Goal: Task Accomplishment & Management: Manage account settings

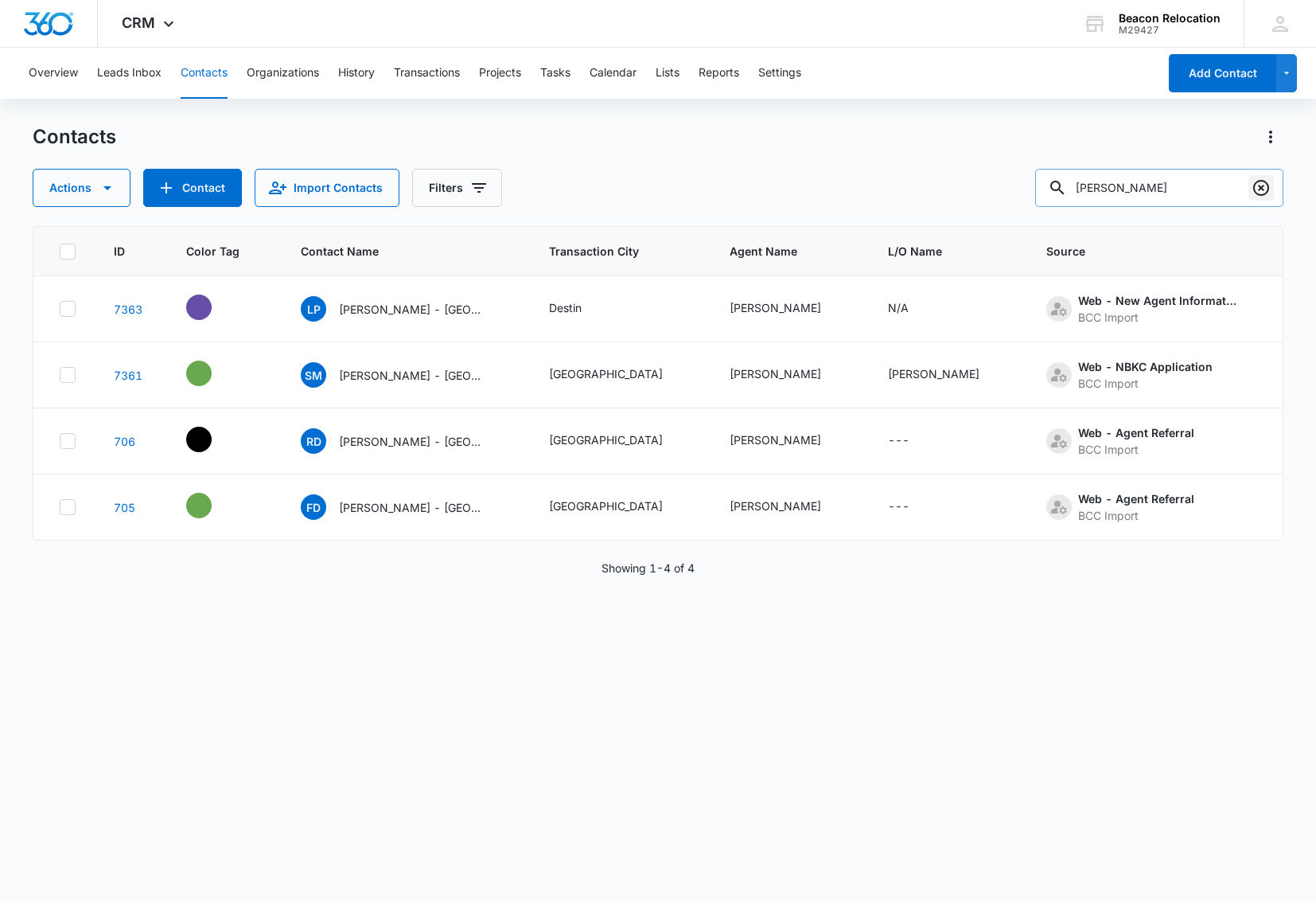
click at [1262, 189] on icon "Clear" at bounding box center [1261, 188] width 16 height 16
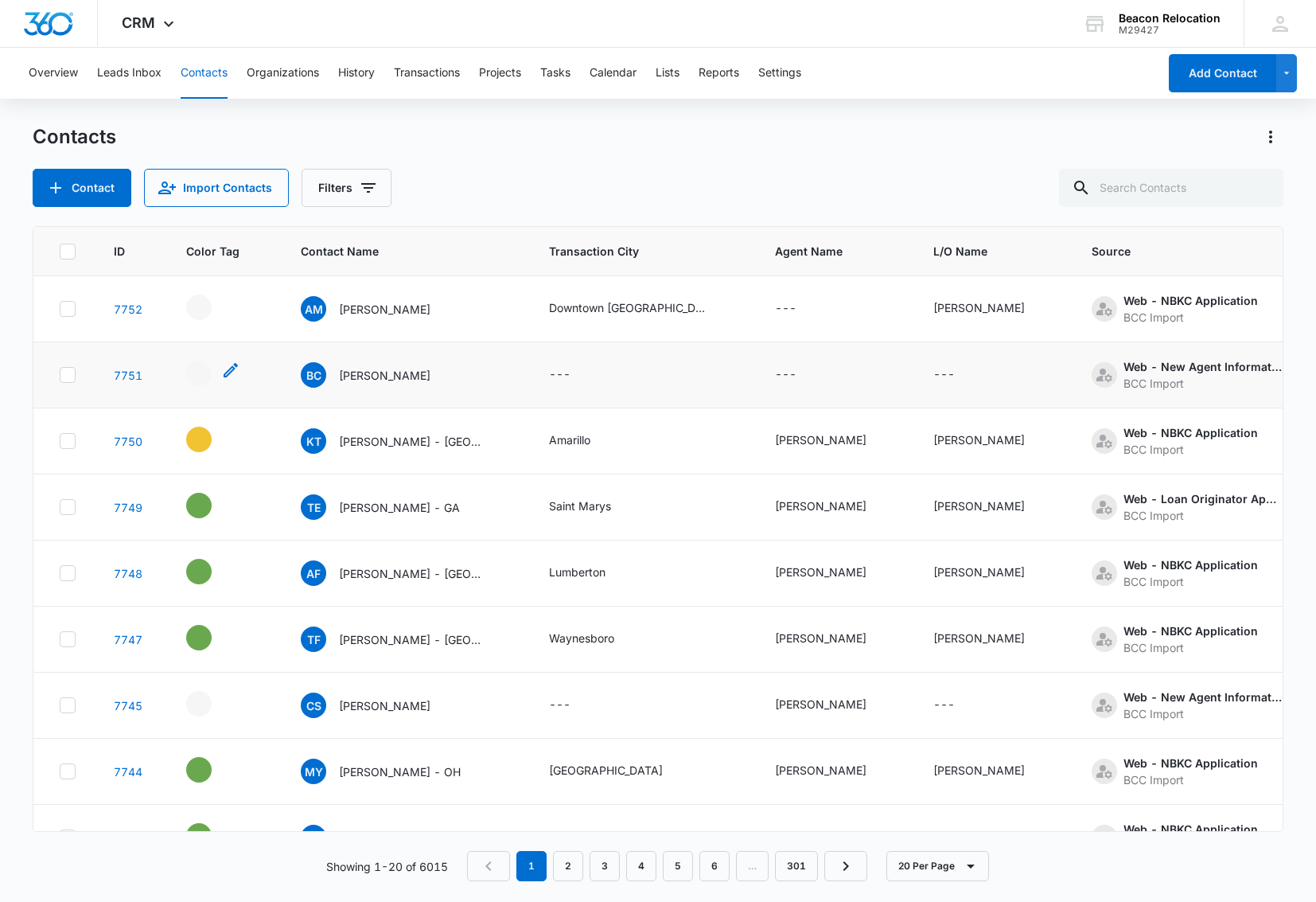
click at [231, 371] on icon "- - Select to Edit Field" at bounding box center [230, 370] width 14 height 14
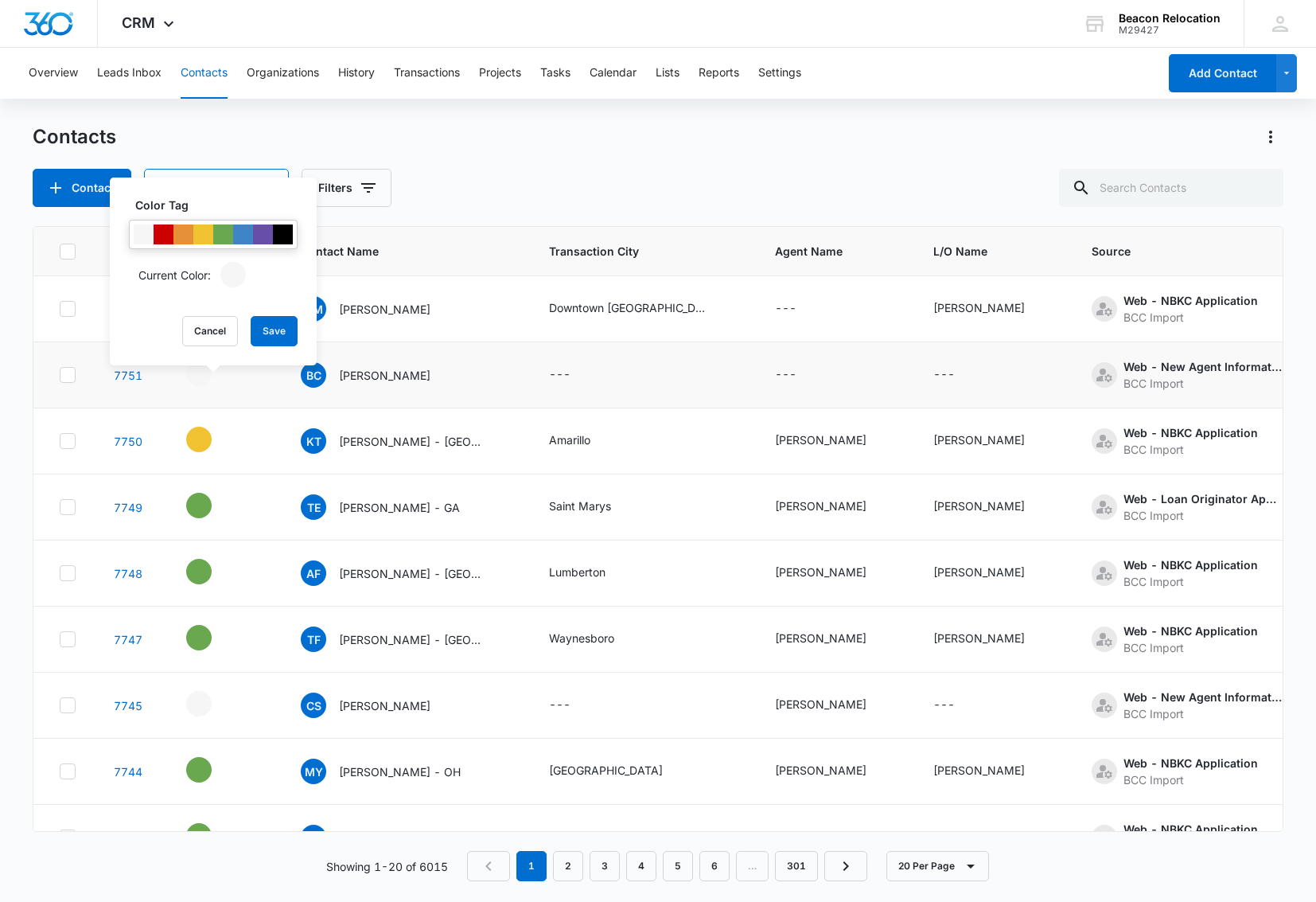
drag, startPoint x: 222, startPoint y: 327, endPoint x: 268, endPoint y: 309, distance: 49.4
click at [222, 327] on button "Cancel" at bounding box center [209, 331] width 55 height 30
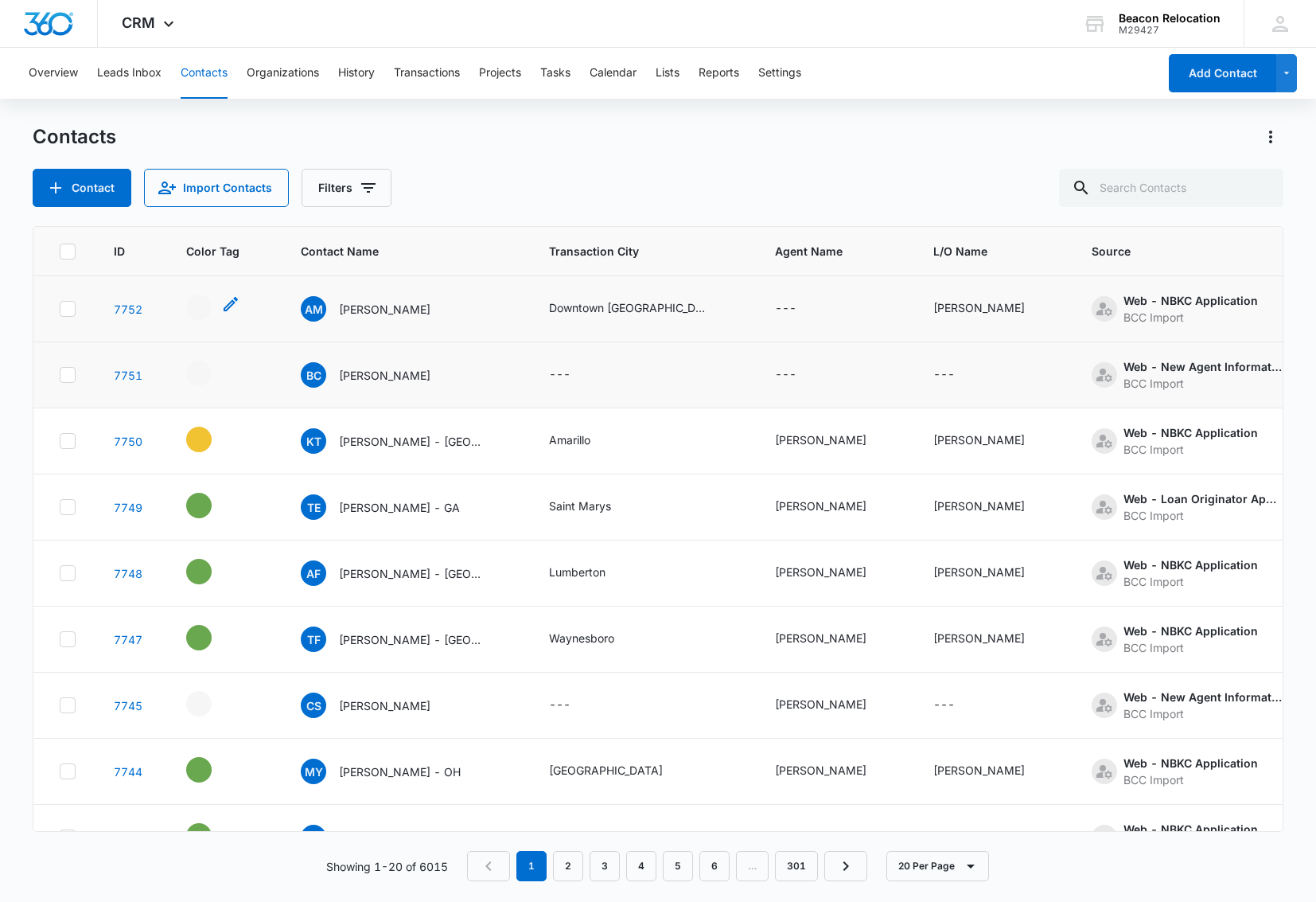
click at [227, 305] on icon "- - Select to Edit Field" at bounding box center [231, 304] width 19 height 19
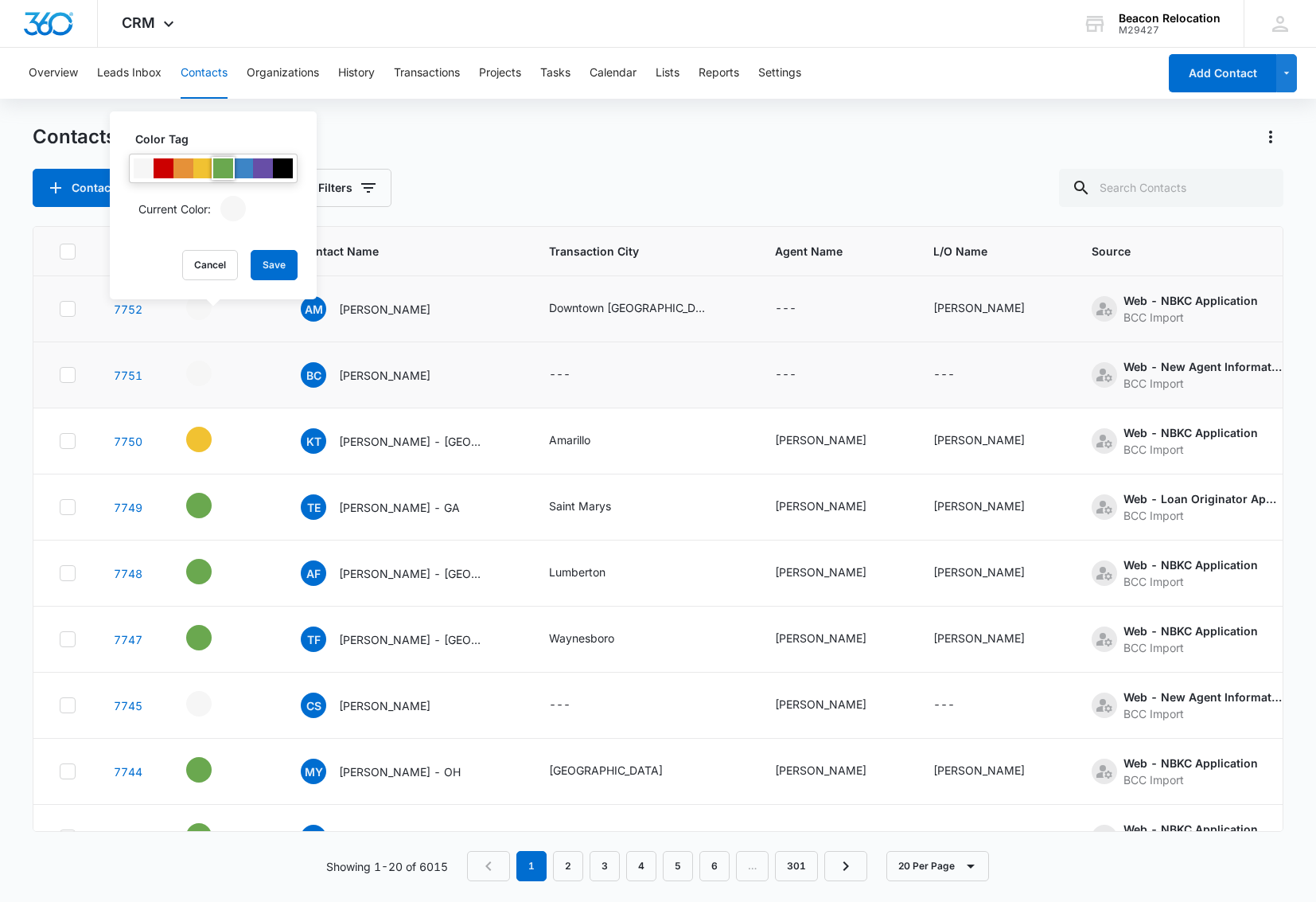
click at [228, 169] on div at bounding box center [222, 168] width 20 height 20
click at [206, 168] on div at bounding box center [203, 168] width 20 height 20
drag, startPoint x: 295, startPoint y: 266, endPoint x: 264, endPoint y: 272, distance: 31.6
click at [295, 266] on button "Save" at bounding box center [274, 265] width 47 height 30
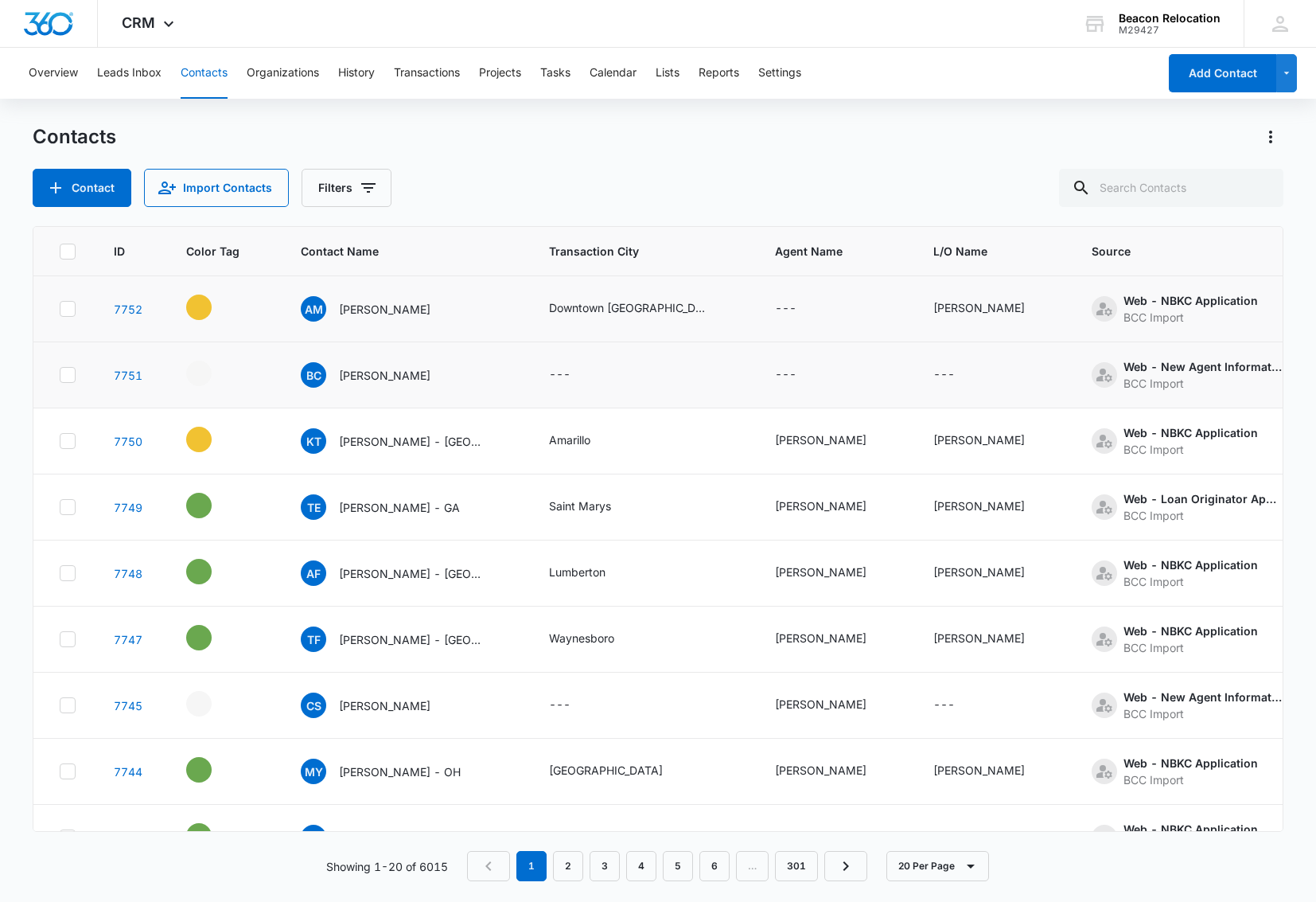
click at [442, 306] on icon "Contact Name - Adam Masud - Select to Edit Field" at bounding box center [449, 305] width 14 height 14
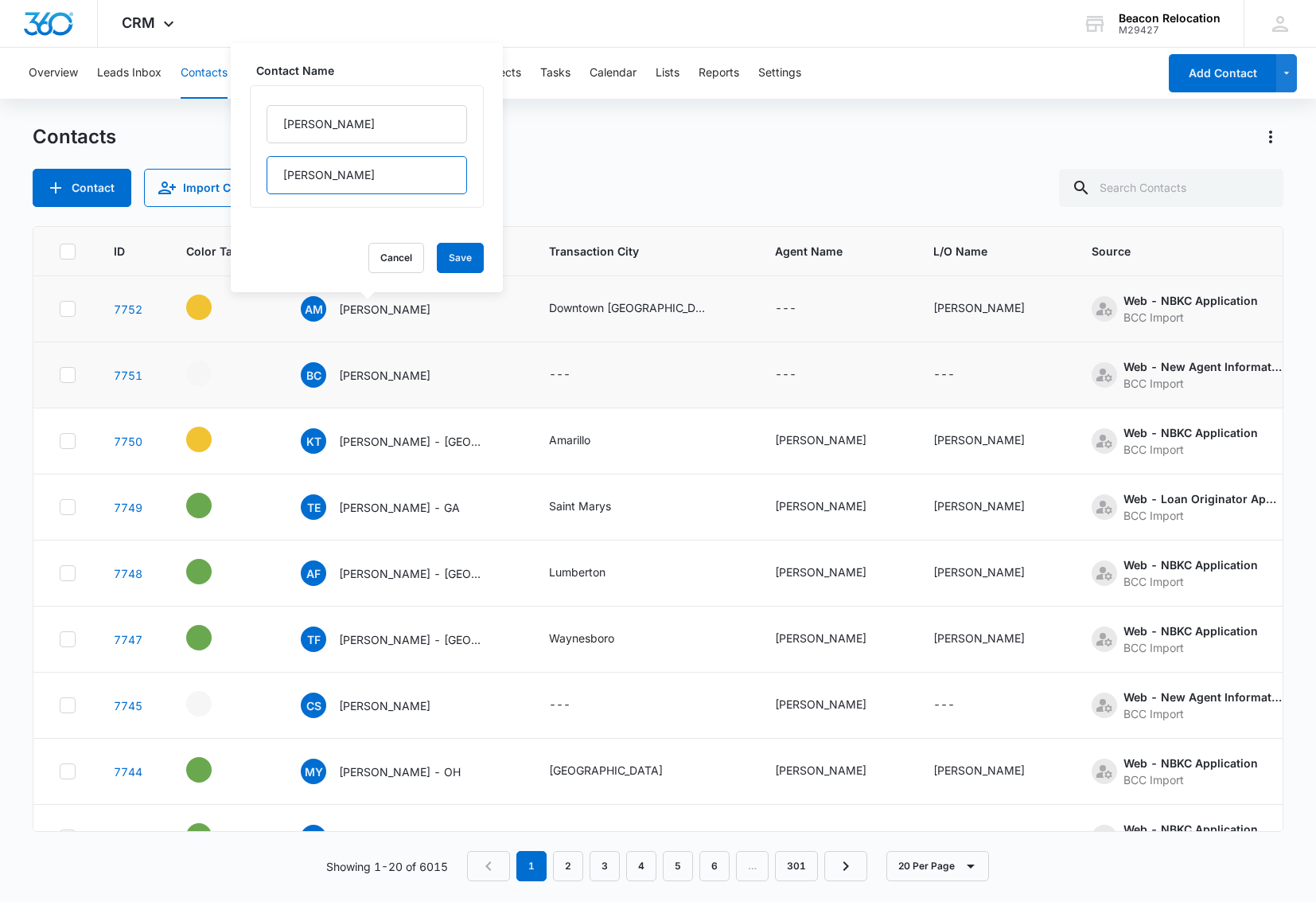
click at [369, 176] on input "Masud" at bounding box center [367, 175] width 201 height 38
type input "Masud - IL"
click at [472, 261] on button "Save" at bounding box center [460, 258] width 47 height 30
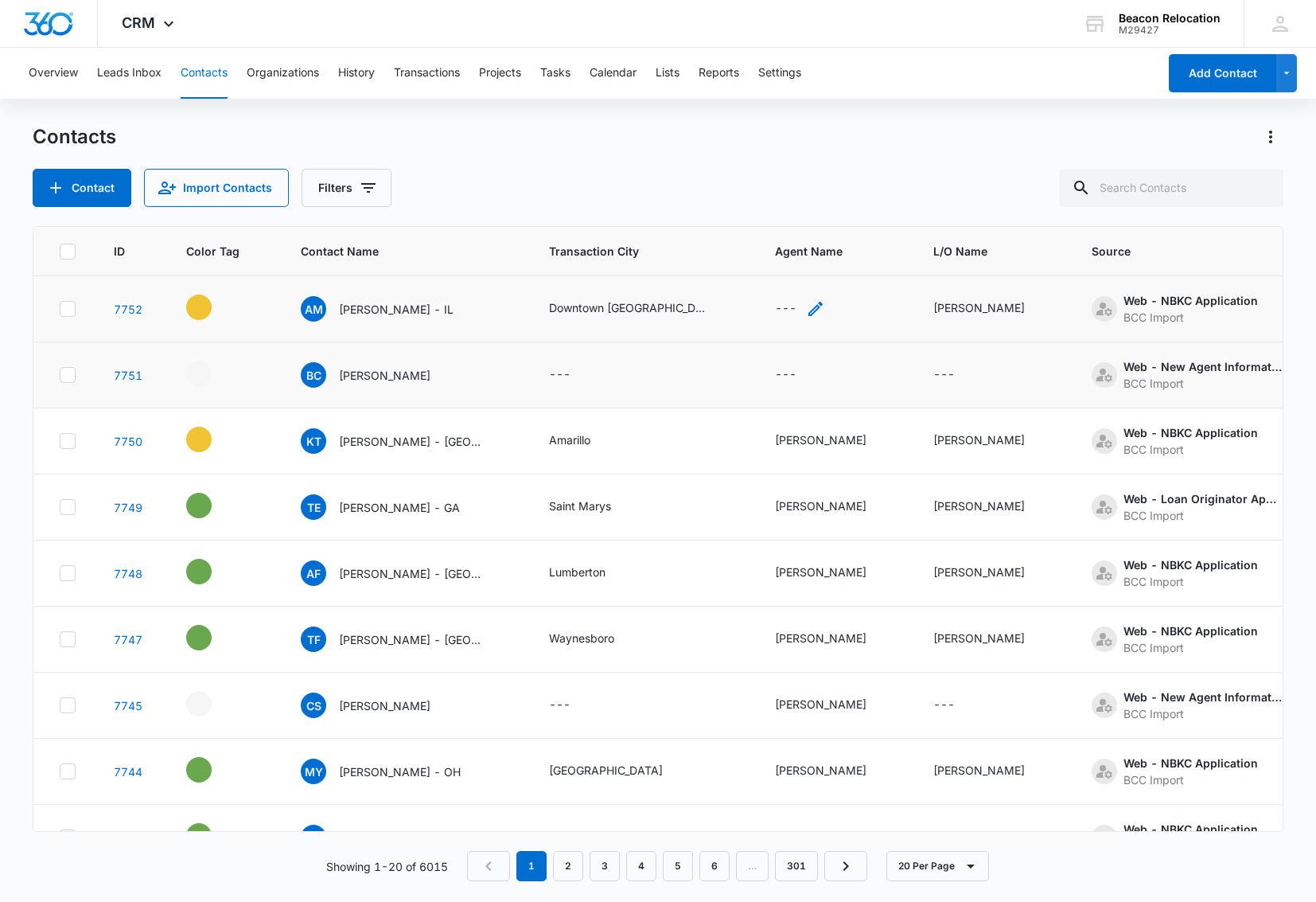
click at [808, 306] on icon "Agent Name - - Select to Edit Field" at bounding box center [815, 308] width 14 height 14
click at [737, 200] on input "Agent Name" at bounding box center [773, 206] width 201 height 38
type input "Tawnya McVicker"
click at [851, 259] on button "Save" at bounding box center [850, 257] width 47 height 30
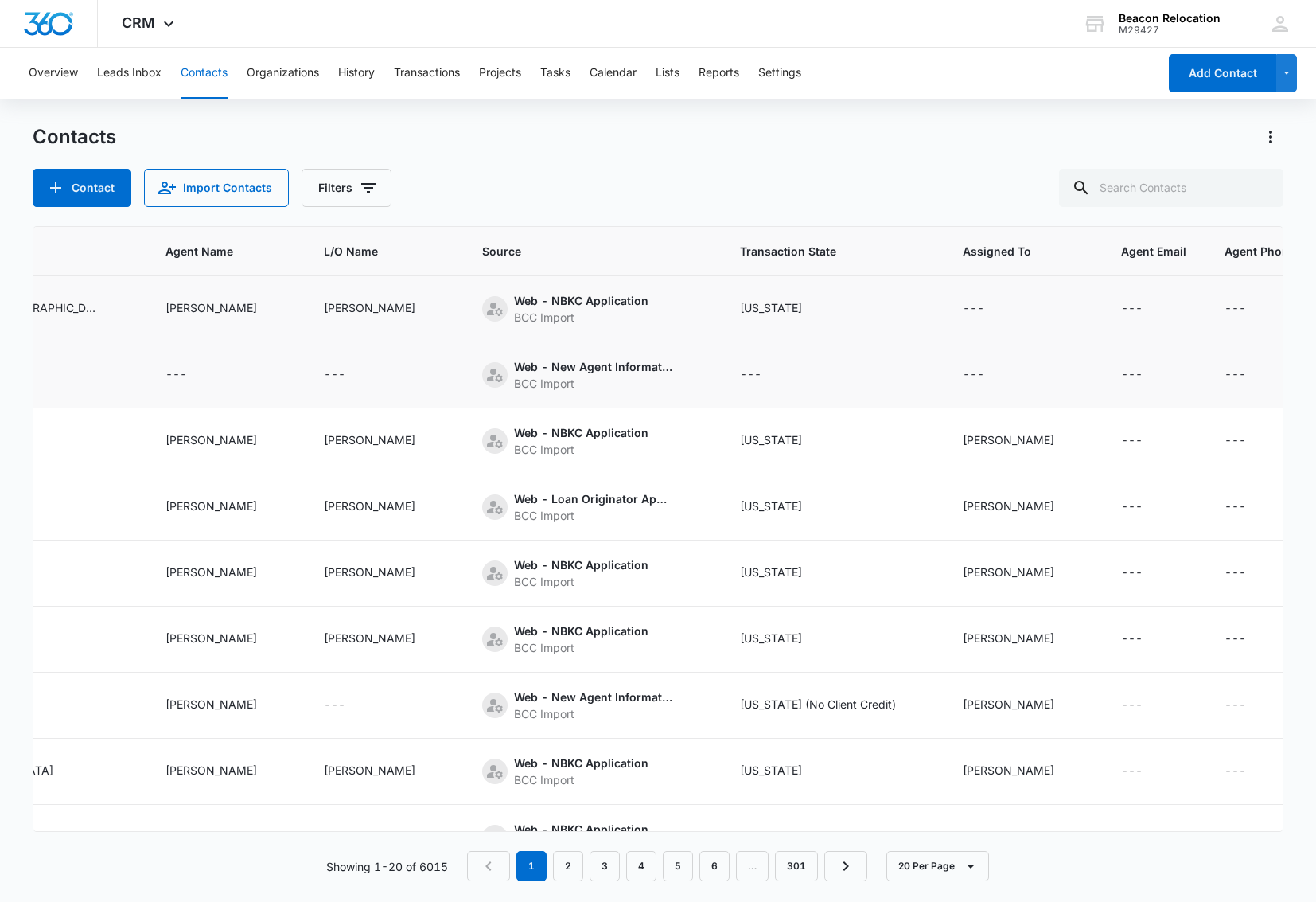
scroll to position [0, 609]
click at [997, 306] on icon "Assigned To - - Select to Edit Field" at bounding box center [1003, 308] width 14 height 14
click at [937, 202] on div "Assigned To" at bounding box center [945, 207] width 65 height 17
click at [952, 350] on p "[PERSON_NAME]" at bounding box center [964, 351] width 92 height 17
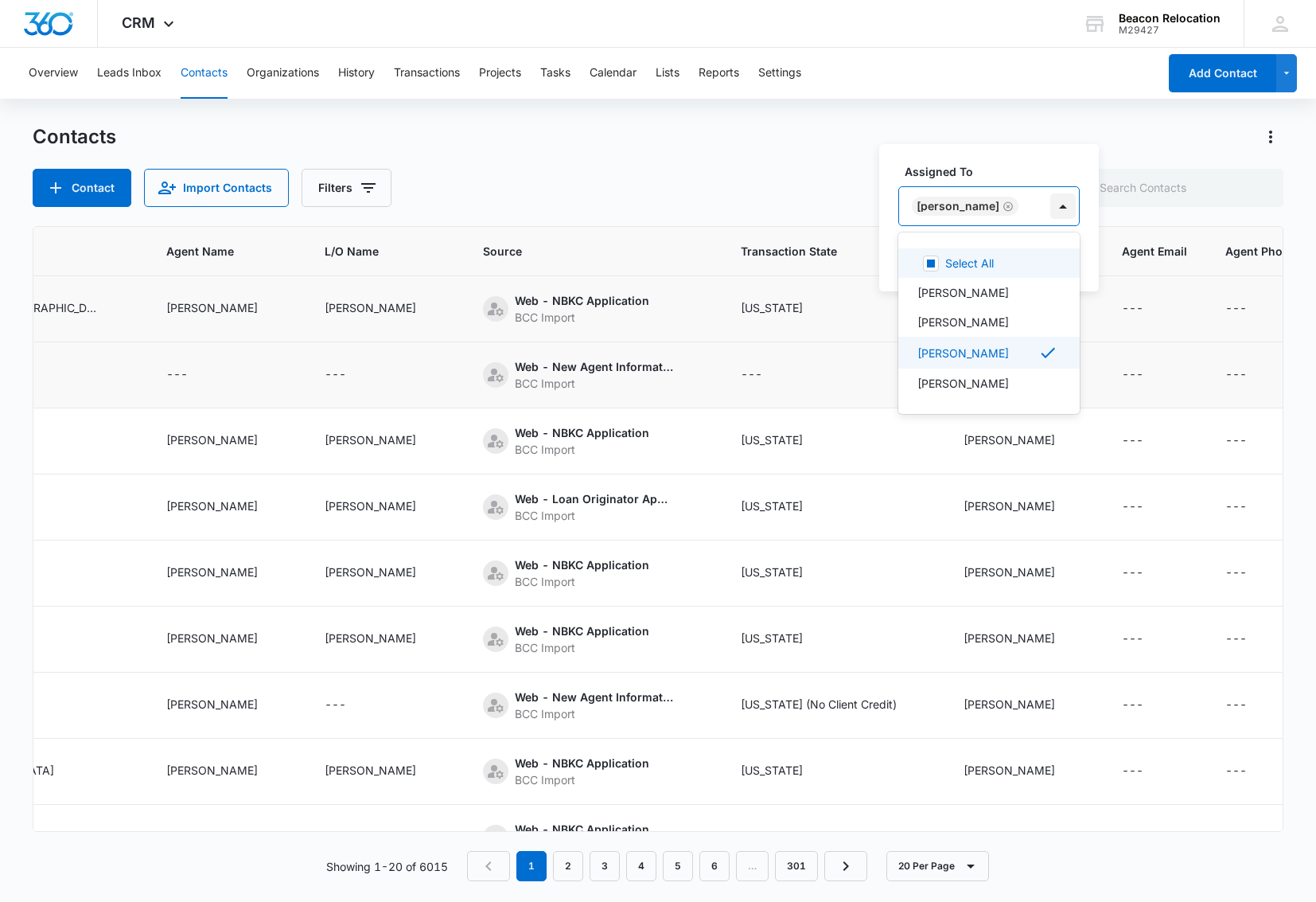
click at [1050, 199] on div at bounding box center [1063, 206] width 25 height 25
click at [1033, 253] on button "Save" at bounding box center [1057, 257] width 47 height 30
